Goal: Task Accomplishment & Management: Complete application form

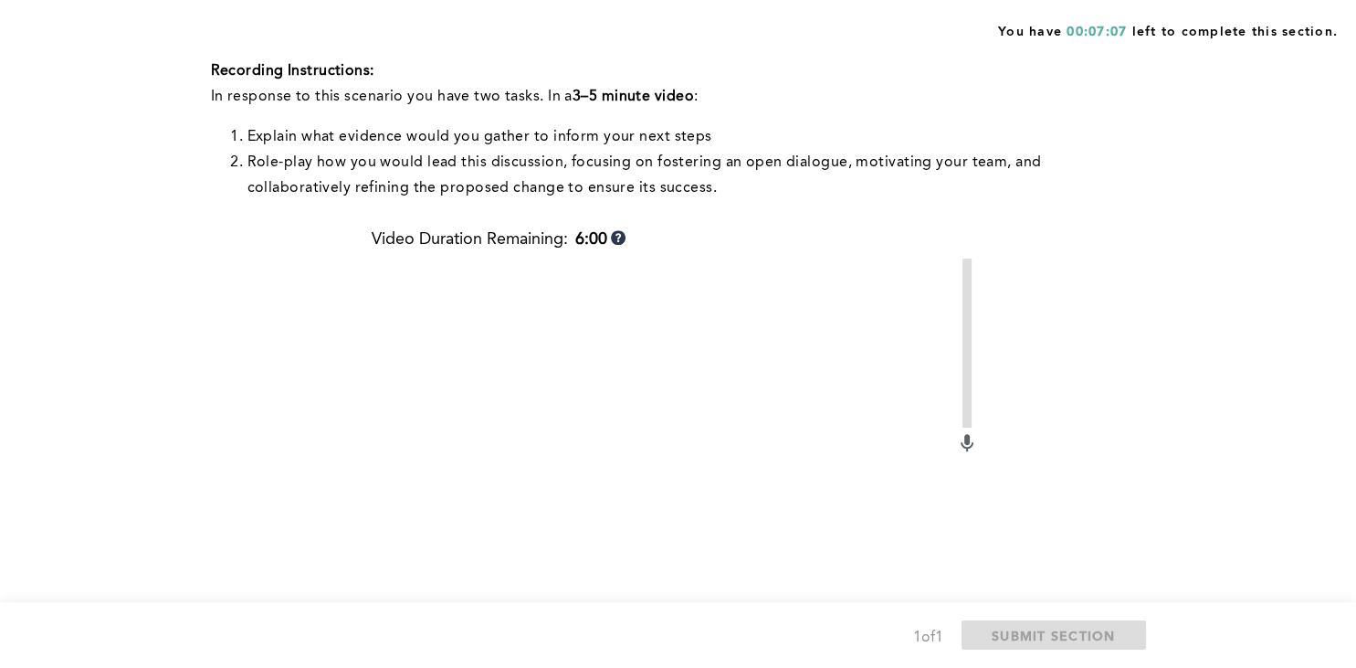
scroll to position [924, 0]
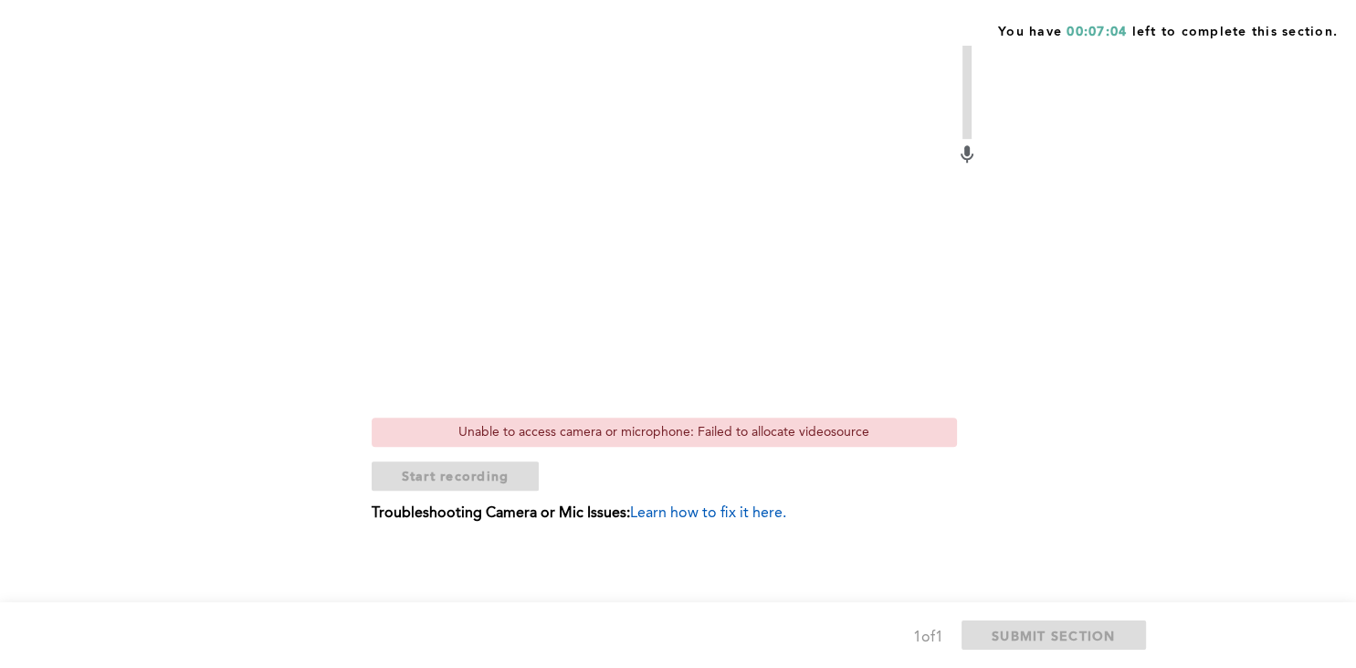
click at [681, 430] on div "Unable to access camera or microphone: Failed to allocate videosource" at bounding box center [664, 431] width 585 height 29
click at [641, 434] on div "Unable to access camera or microphone: Failed to allocate videosource" at bounding box center [664, 431] width 585 height 29
drag, startPoint x: 641, startPoint y: 434, endPoint x: 711, endPoint y: 437, distance: 69.5
click at [647, 437] on div "Unable to access camera or microphone: Failed to allocate videosource" at bounding box center [664, 431] width 585 height 29
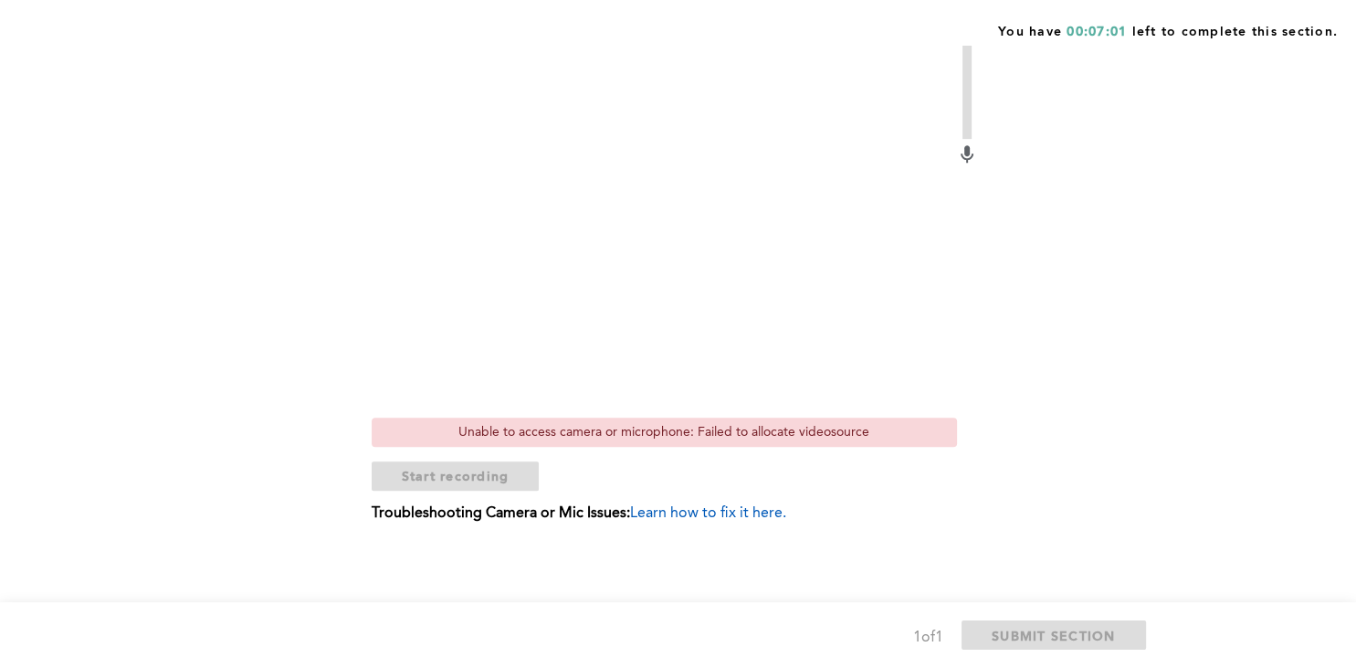
click at [764, 448] on div "Video Duration Remaining: 6:00 Unable to access camera or microphone: Failed to…" at bounding box center [675, 239] width 606 height 595
click at [795, 437] on div "Unable to access camera or microphone: Failed to allocate videosource" at bounding box center [664, 431] width 585 height 29
click at [798, 434] on div "Unable to access camera or microphone: Failed to allocate videosource" at bounding box center [664, 431] width 585 height 29
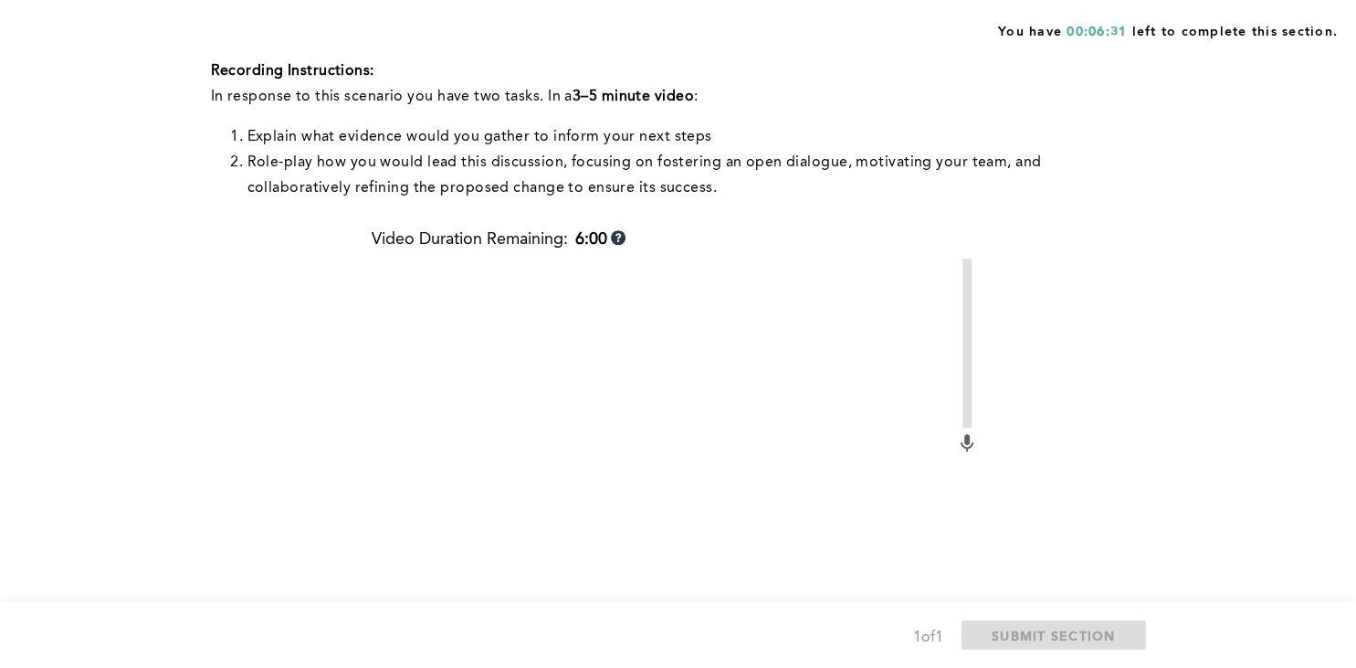
scroll to position [828, 0]
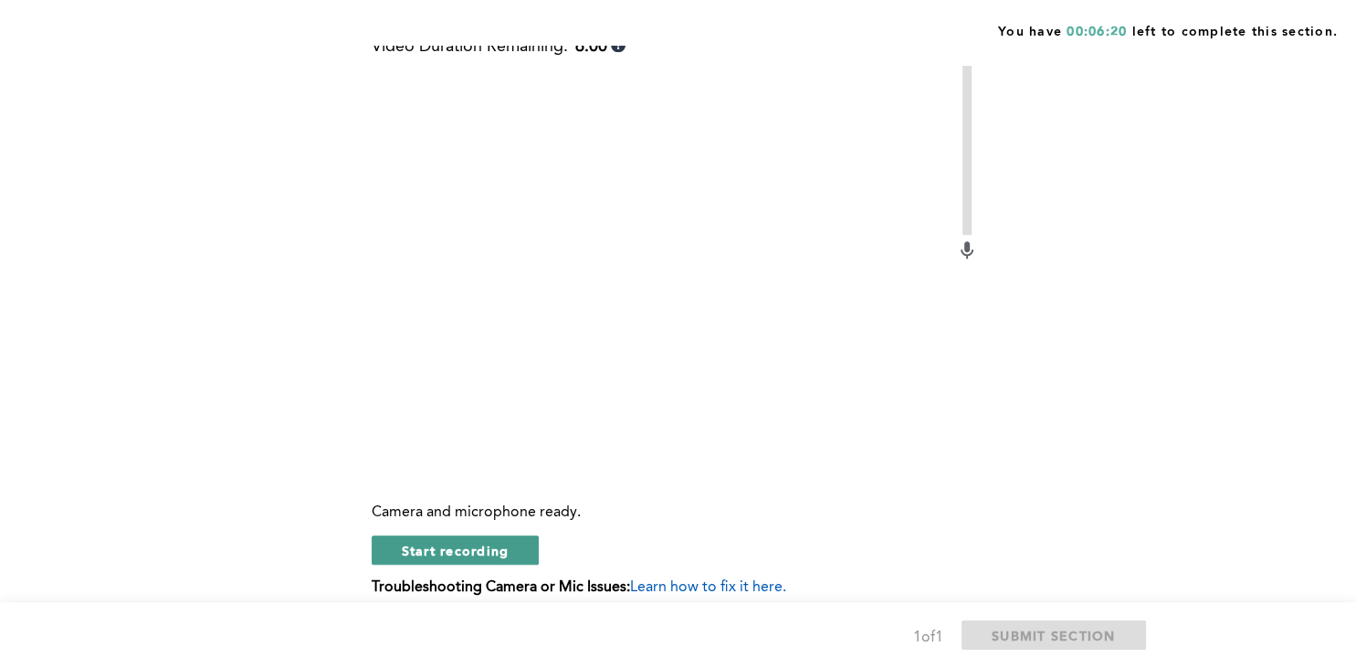
click at [473, 559] on span "Start recording" at bounding box center [456, 550] width 108 height 17
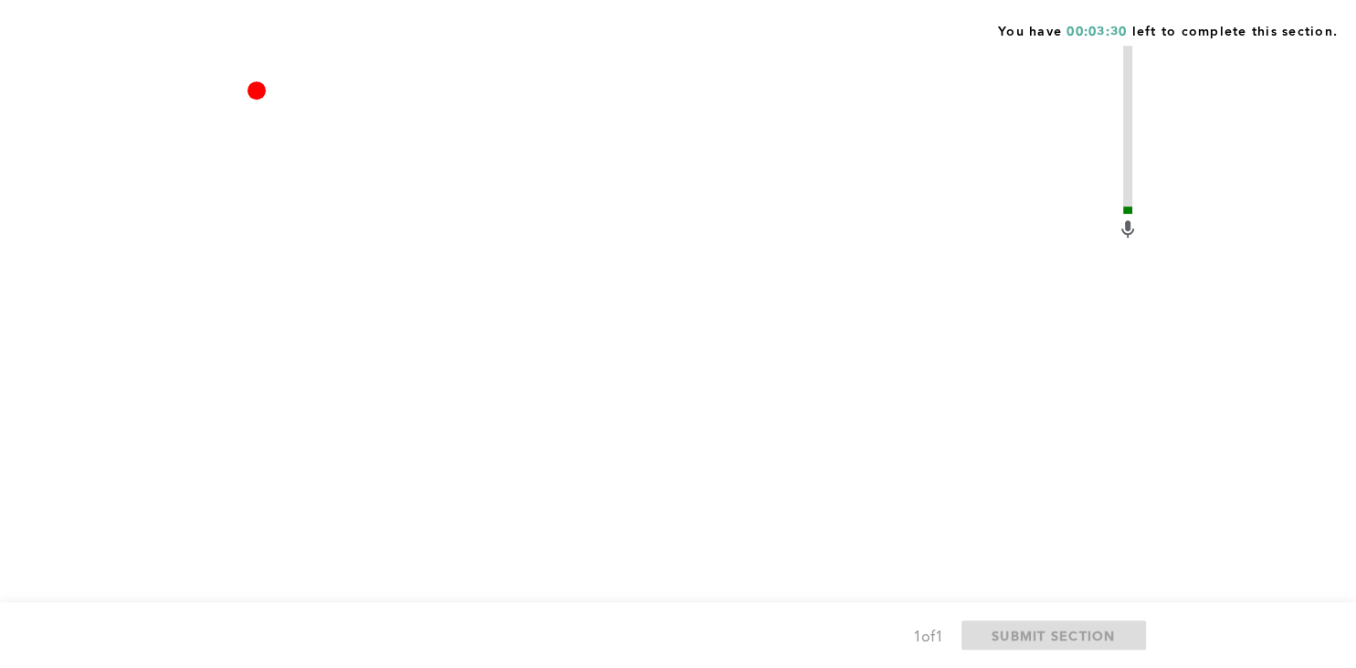
scroll to position [924, 0]
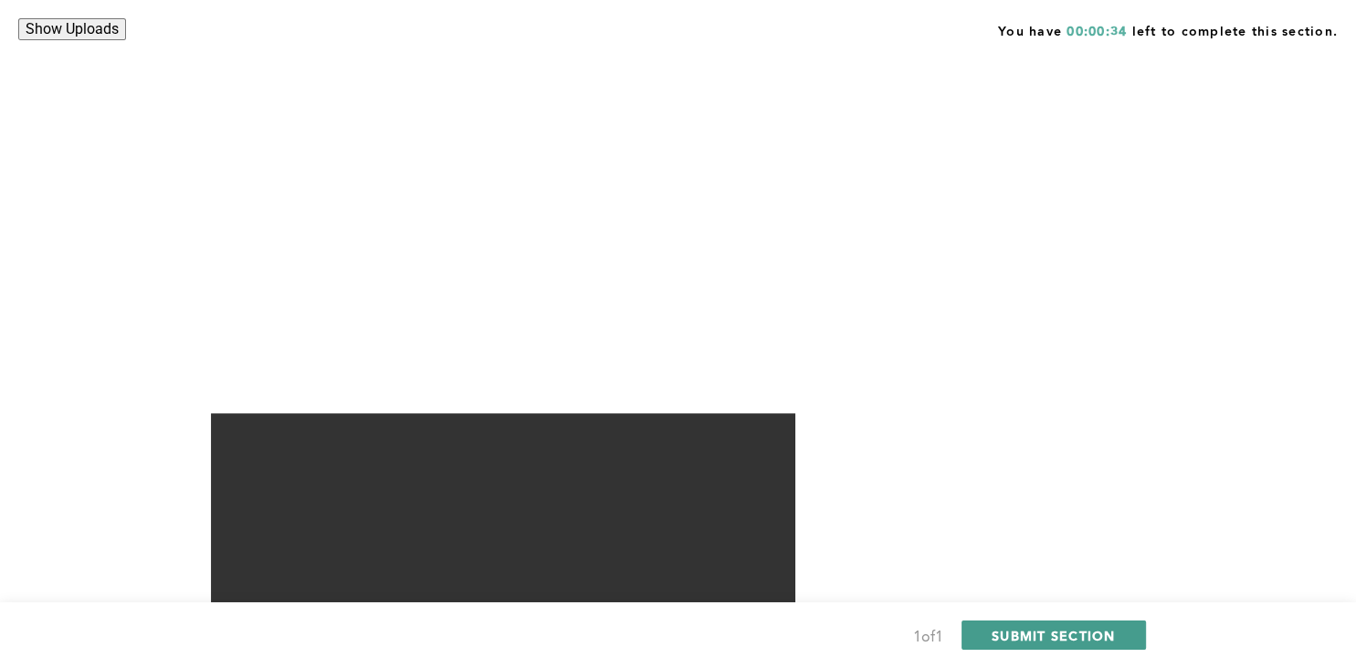
click at [1044, 634] on span "SUBMIT SECTION" at bounding box center [1054, 635] width 124 height 17
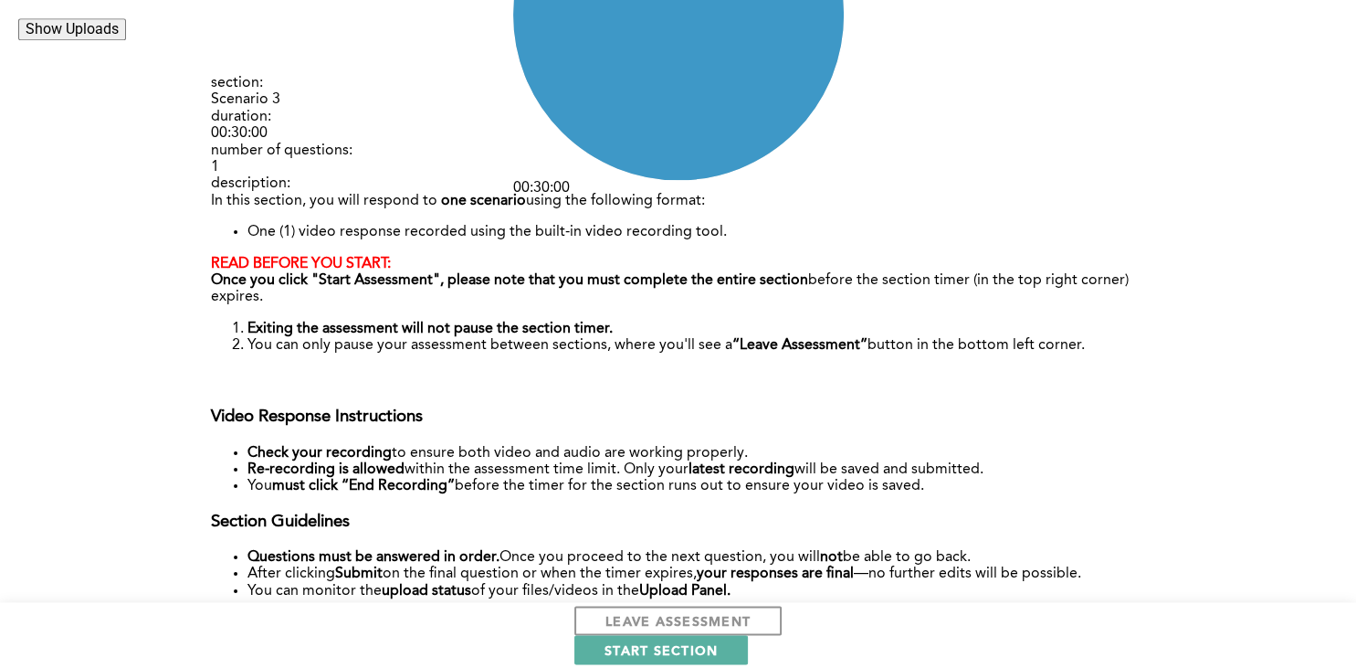
scroll to position [391, 0]
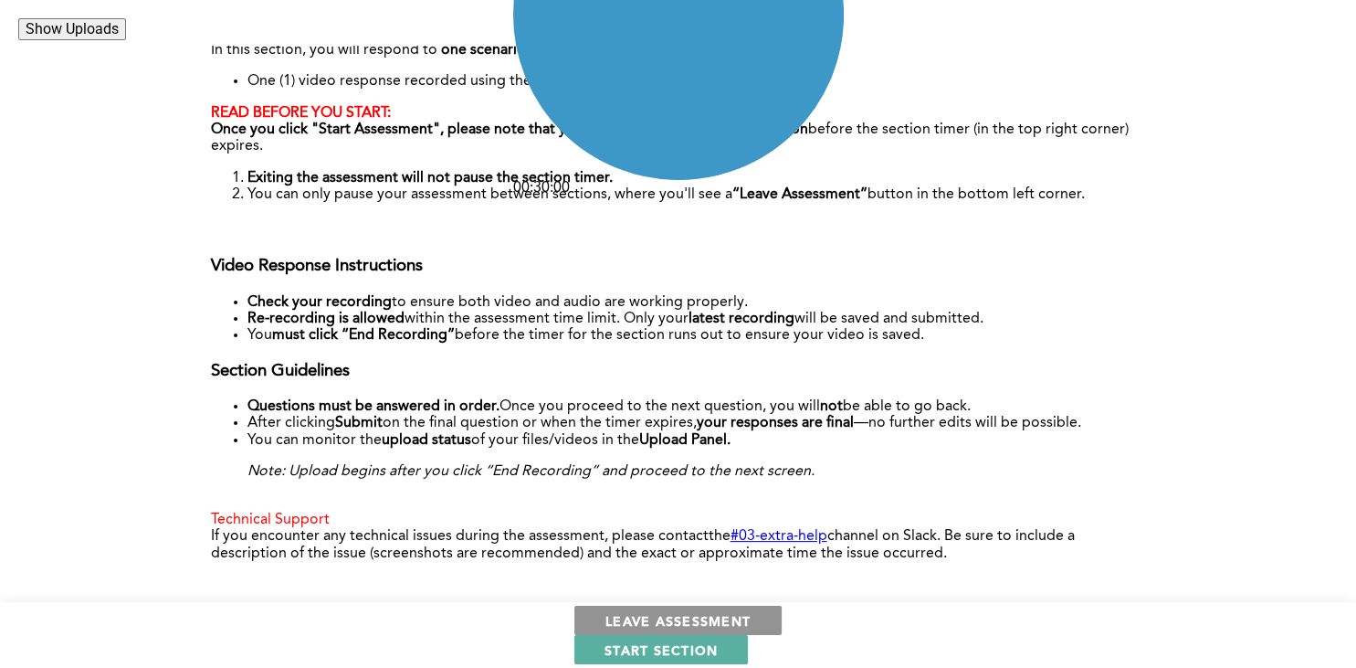
click at [606, 627] on span "LEAVE ASSESSMENT" at bounding box center [678, 620] width 145 height 17
